Goal: Task Accomplishment & Management: Manage account settings

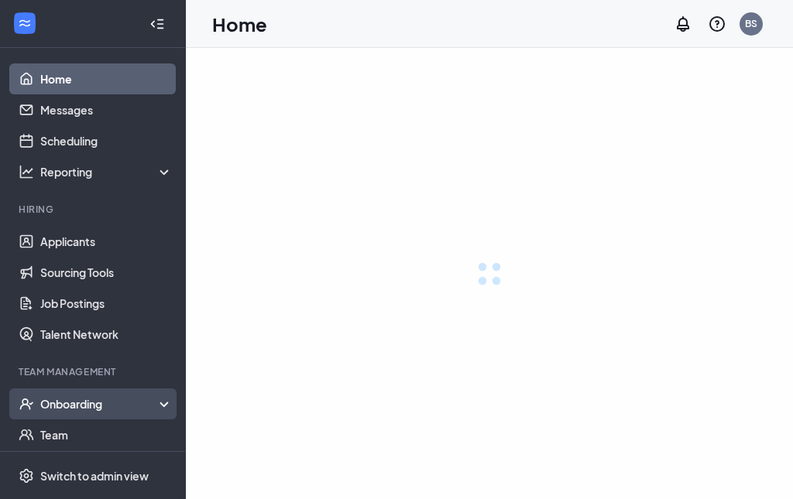
click at [82, 405] on div "Onboarding" at bounding box center [106, 403] width 133 height 15
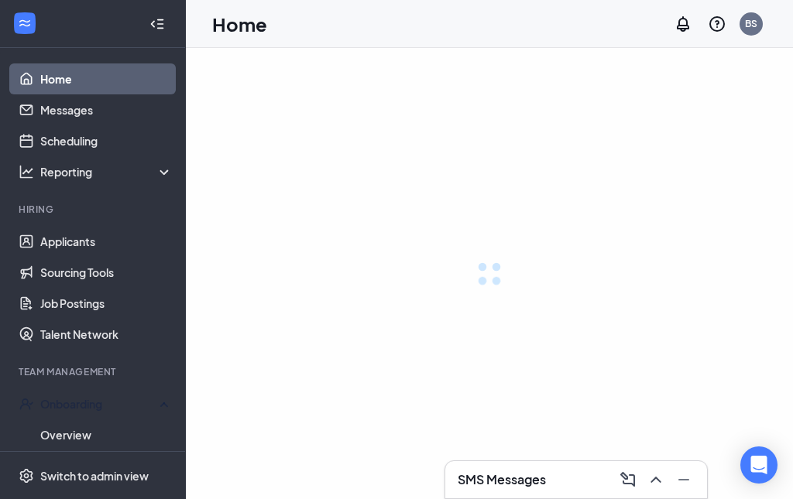
click at [88, 431] on link "Overview" at bounding box center [106, 435] width 132 height 31
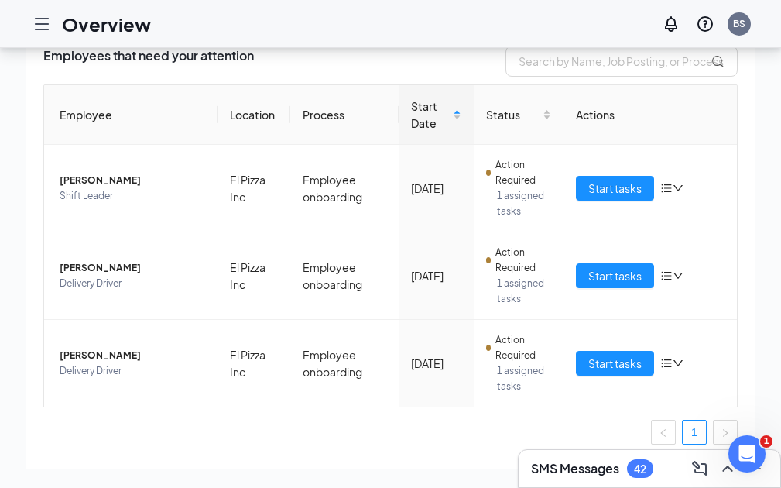
scroll to position [71, 0]
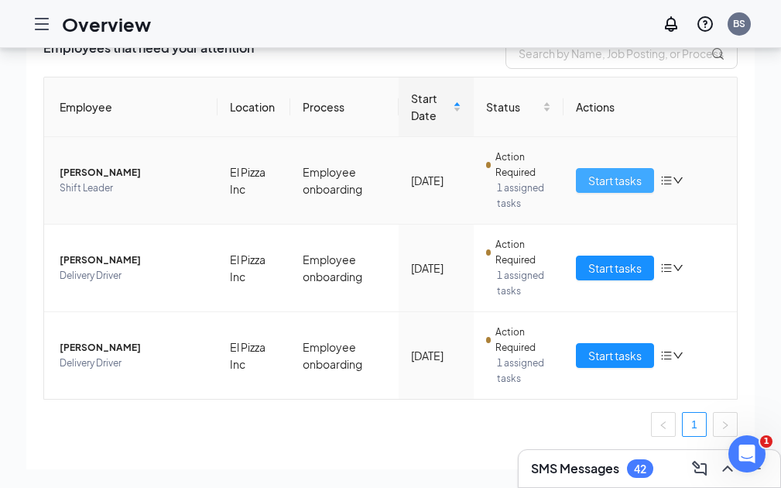
click at [633, 180] on span "Start tasks" at bounding box center [614, 180] width 53 height 17
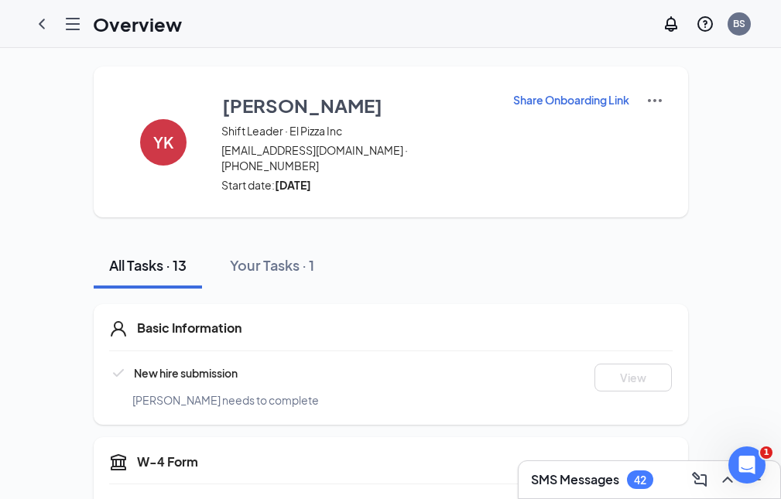
scroll to position [81, 0]
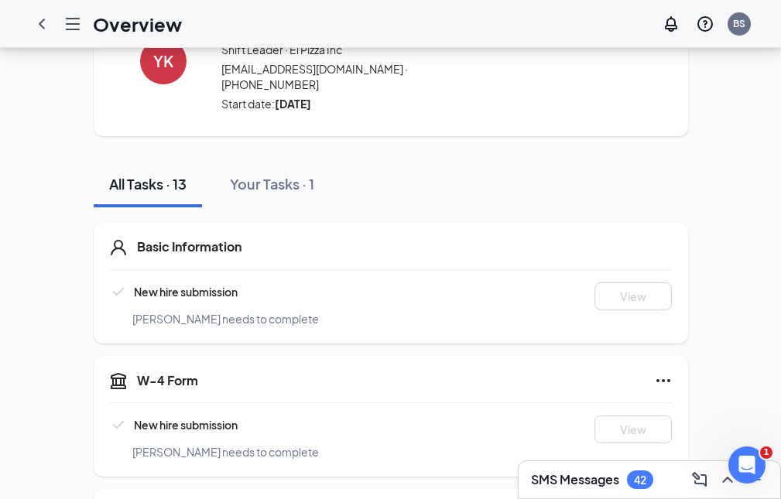
click at [0, 0] on link "Overview" at bounding box center [0, 0] width 0 height 0
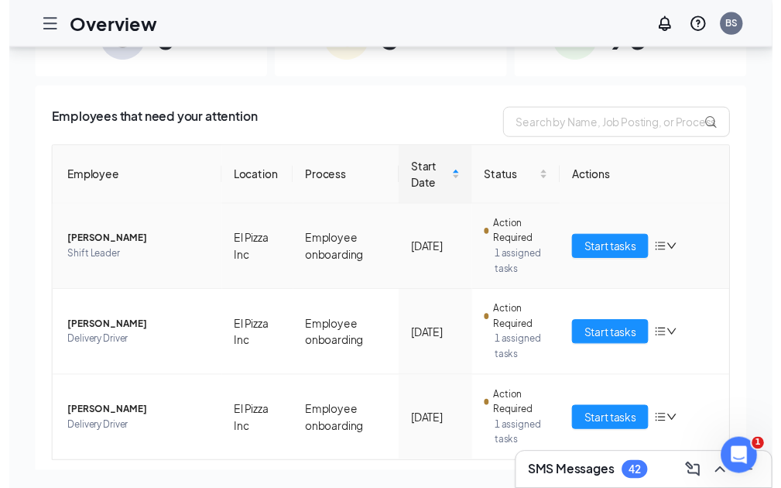
scroll to position [81, 0]
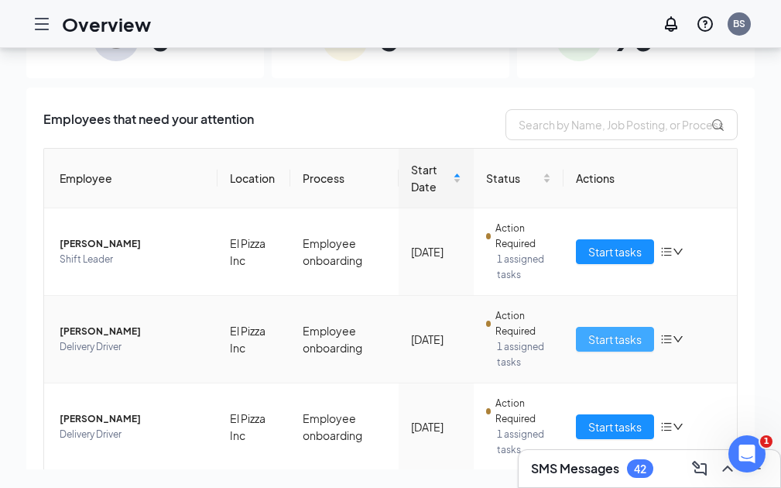
click at [642, 348] on span "Start tasks" at bounding box center [614, 339] width 53 height 17
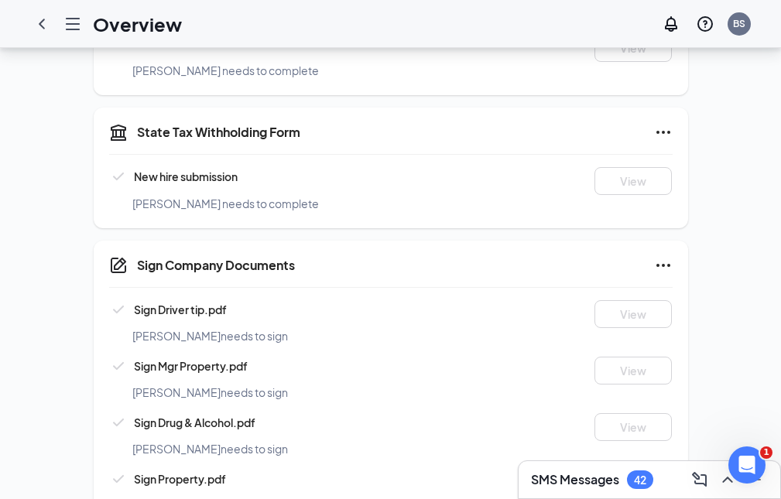
scroll to position [812, 0]
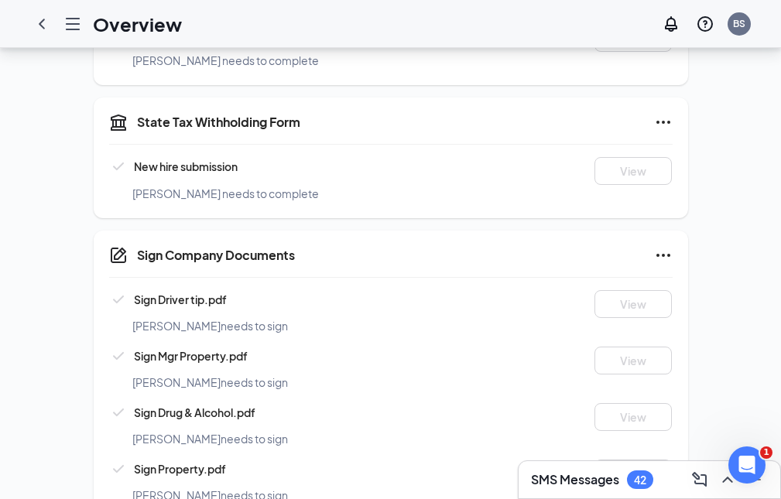
click at [0, 0] on link "Overview" at bounding box center [0, 0] width 0 height 0
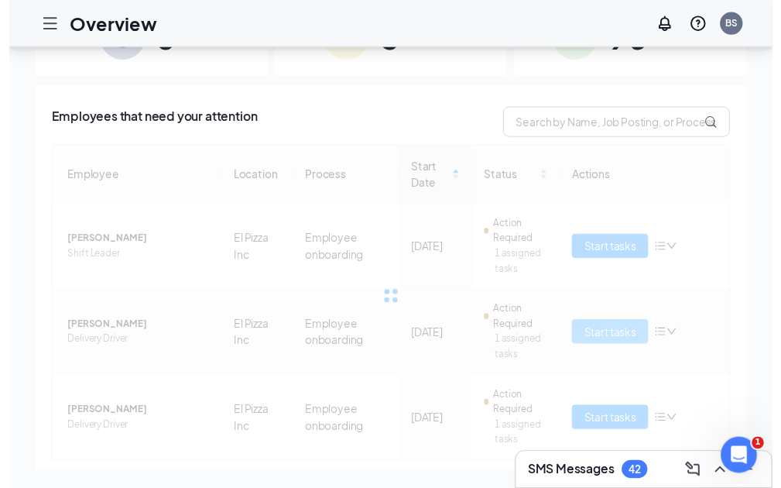
scroll to position [81, 0]
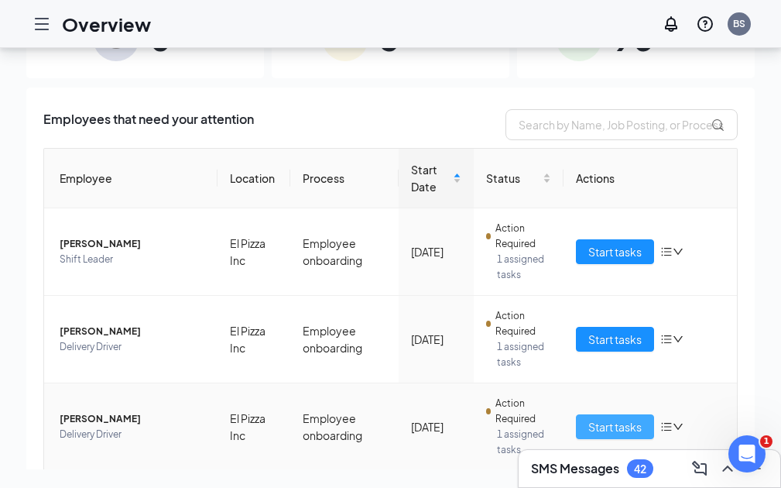
click at [650, 439] on button "Start tasks" at bounding box center [615, 426] width 78 height 25
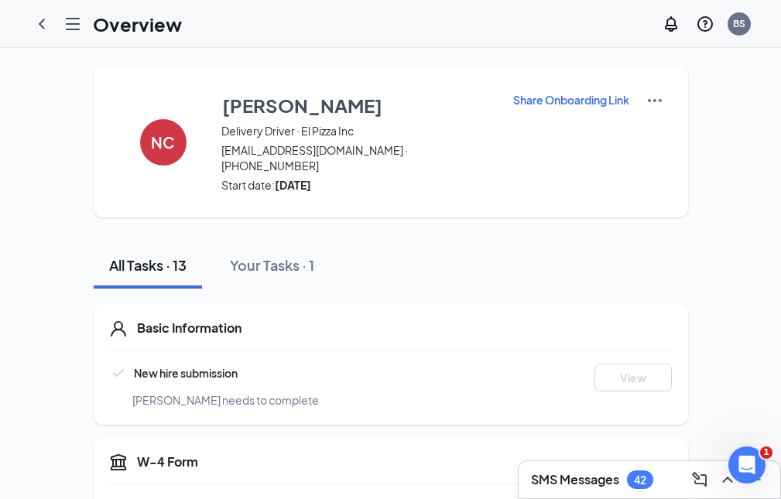
click at [0, 0] on div "Onboarding" at bounding box center [0, 0] width 0 height 0
click at [0, 0] on link "Overview" at bounding box center [0, 0] width 0 height 0
